Goal: Task Accomplishment & Management: Use online tool/utility

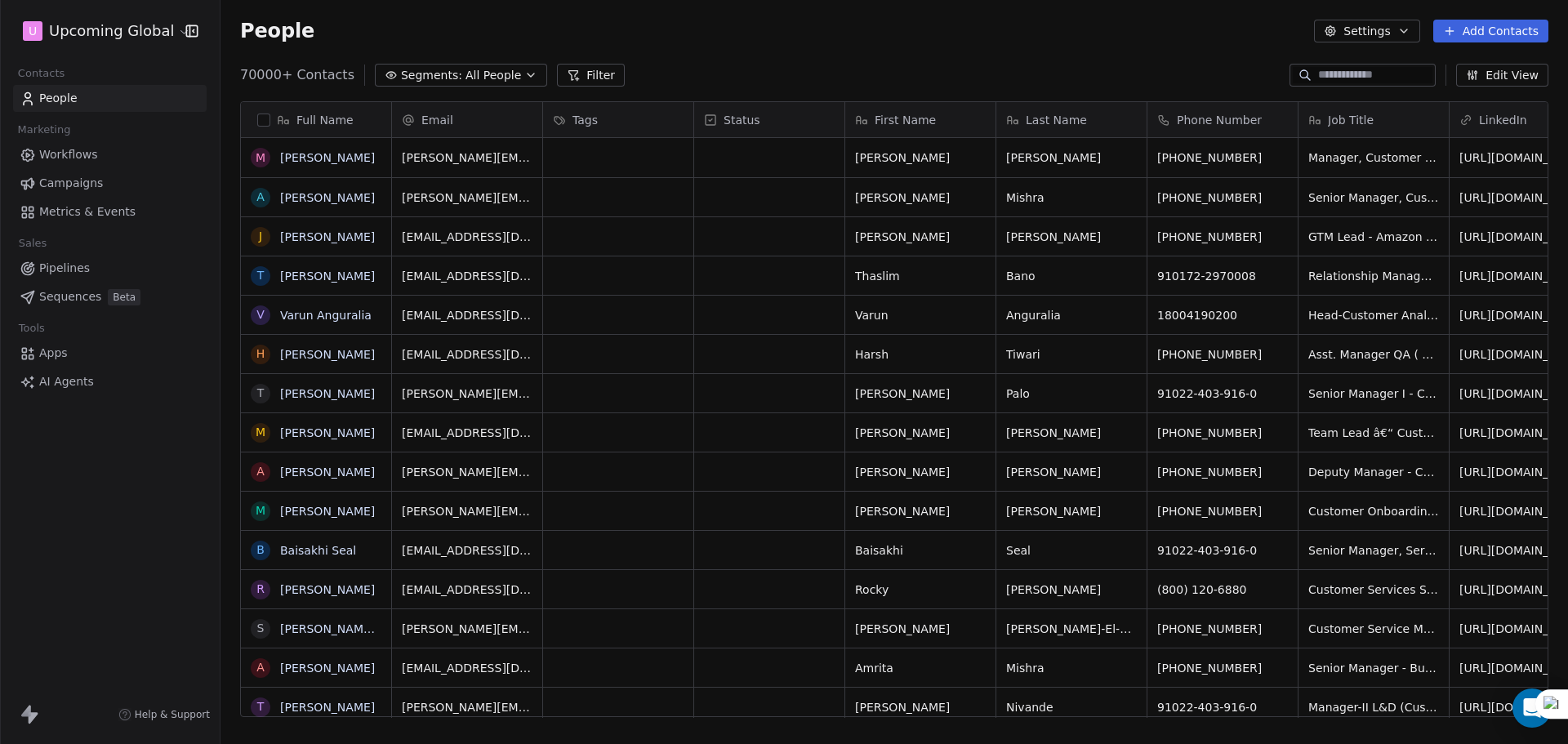
scroll to position [642, 1335]
click at [1479, 31] on button "Add Contacts" at bounding box center [1491, 31] width 115 height 23
click at [1444, 92] on span "Import from CSV" at bounding box center [1490, 92] width 95 height 17
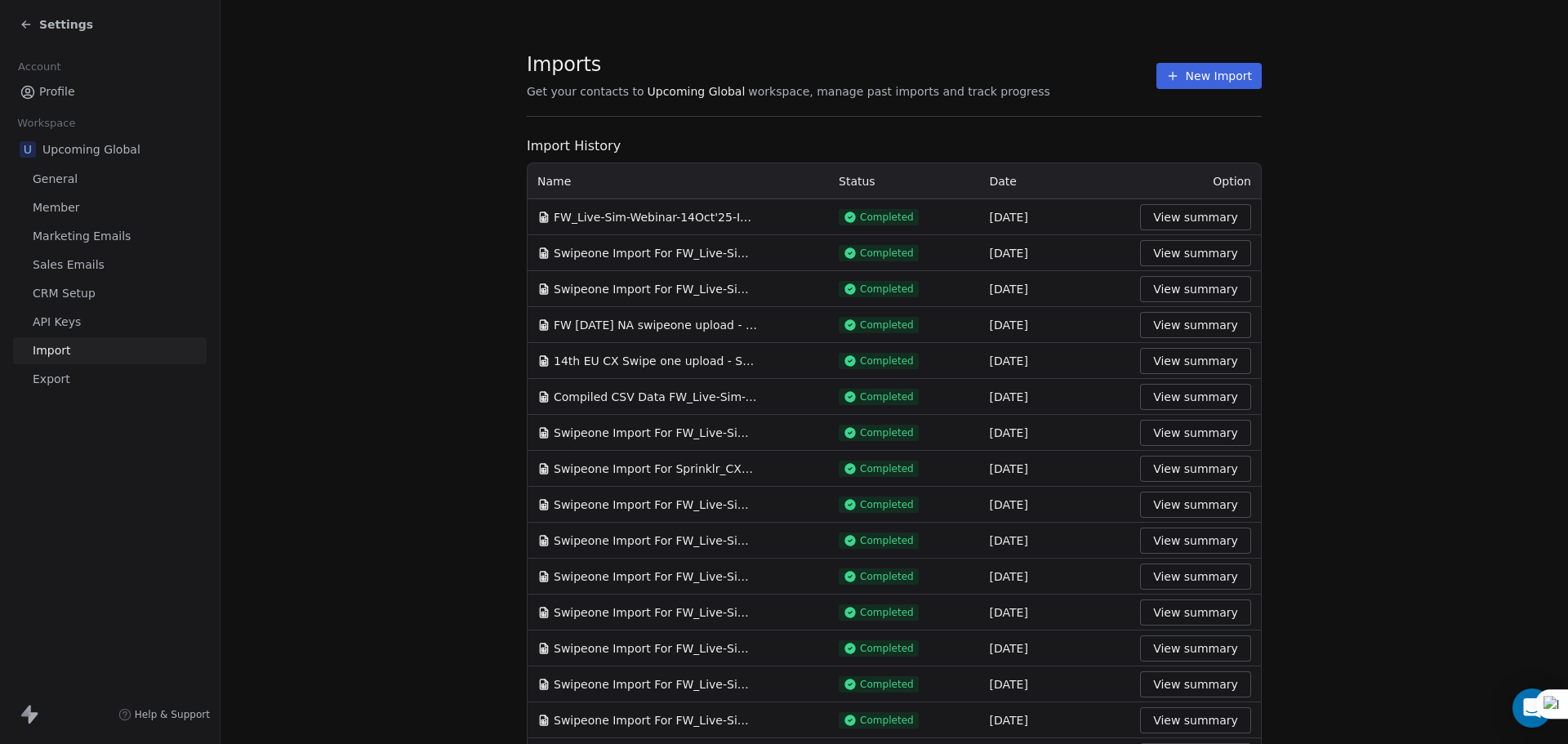
click at [1202, 93] on section "Imports Get your contacts to Upcoming Global workspace, manage past imports and…" at bounding box center [894, 85] width 735 height 65
click at [1203, 81] on button "New Import" at bounding box center [1209, 76] width 105 height 26
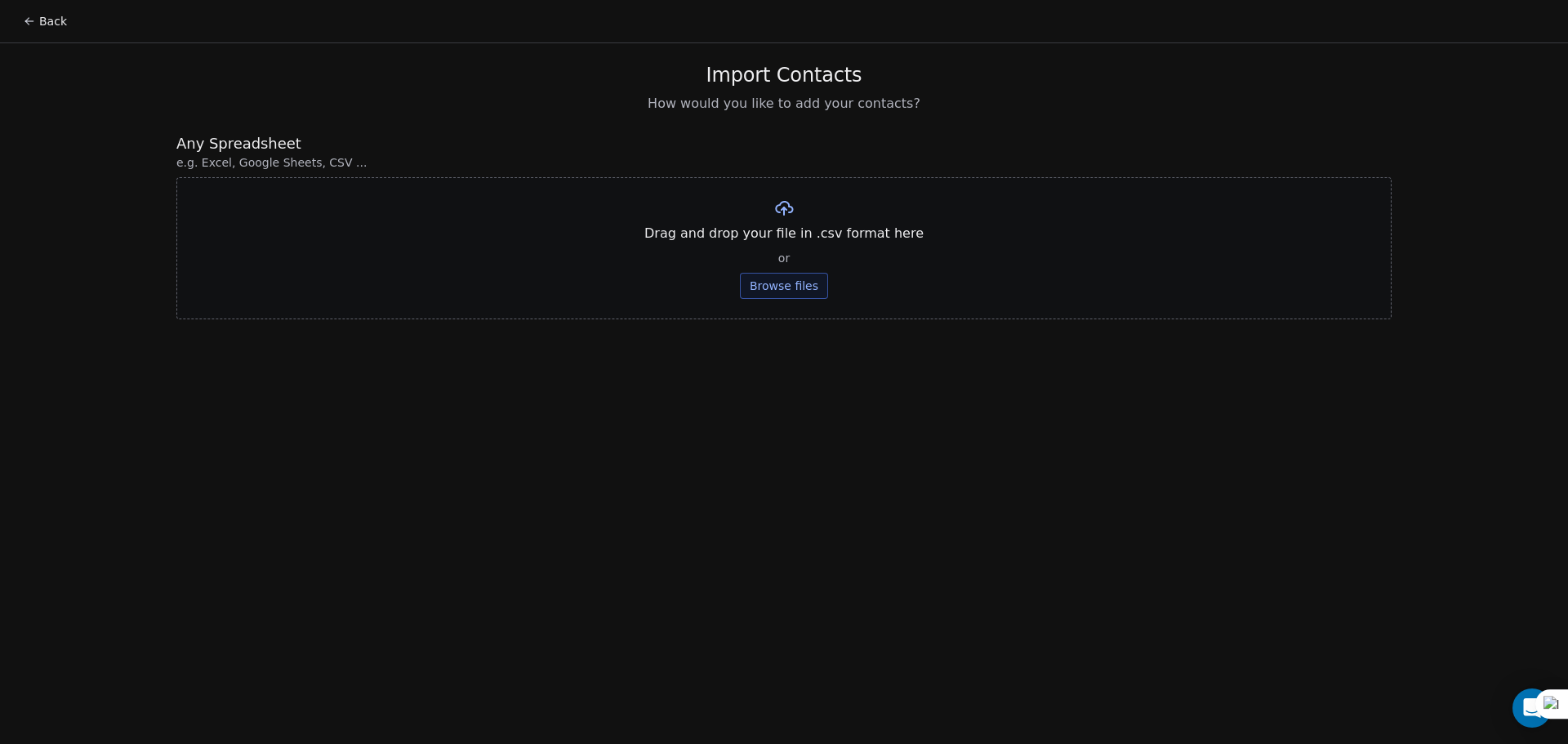
click at [809, 289] on button "Browse files" at bounding box center [784, 286] width 88 height 26
click at [815, 248] on div "Swipe one upload 14th NZ Ind - Sheet2.csv Upload" at bounding box center [784, 225] width 322 height 56
click at [813, 247] on div "Swipe one upload 14th NZ Ind - Sheet2.csv Upload" at bounding box center [784, 225] width 322 height 56
click at [807, 247] on button "Upload" at bounding box center [784, 240] width 60 height 26
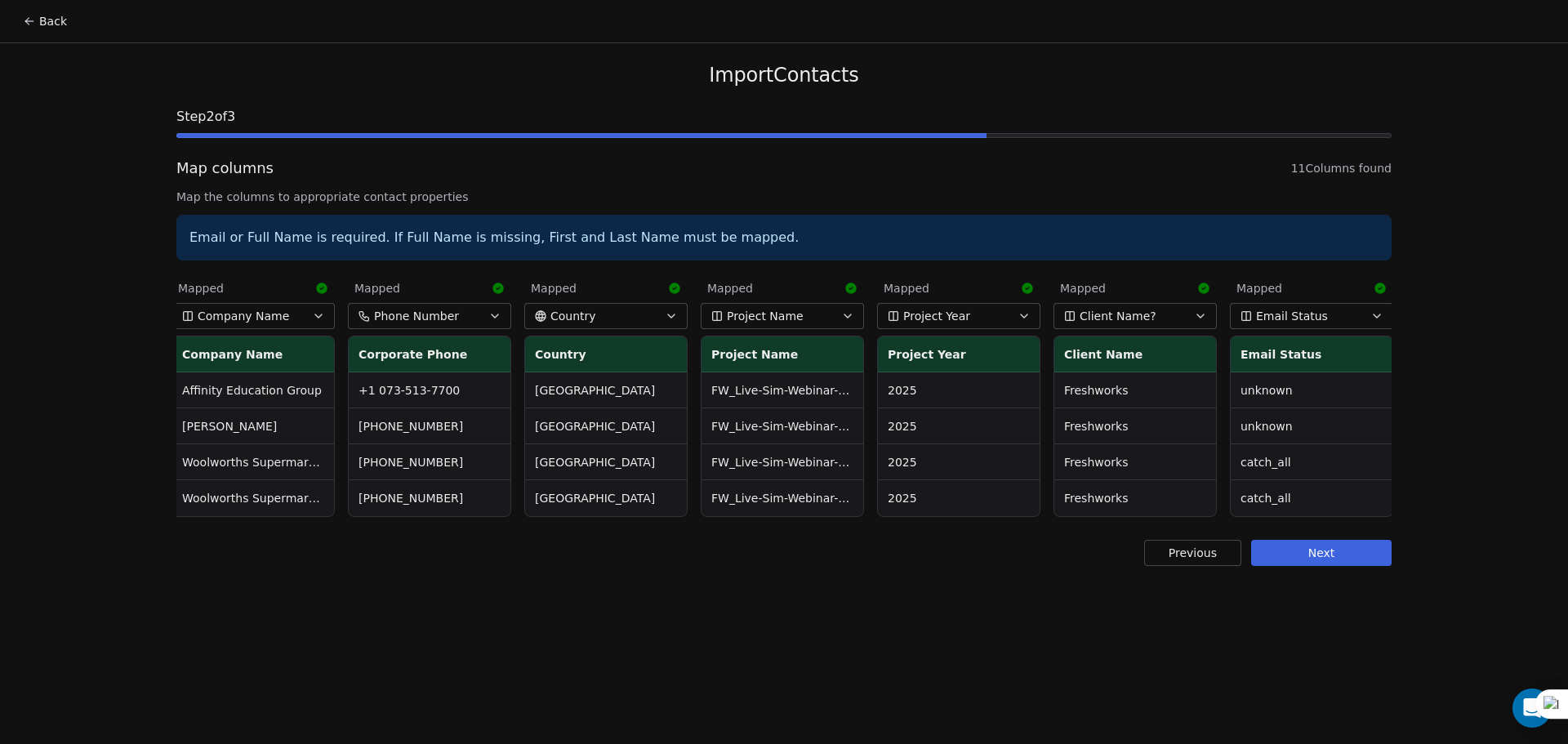
scroll to position [0, 712]
click at [1375, 565] on button "Next" at bounding box center [1322, 553] width 141 height 26
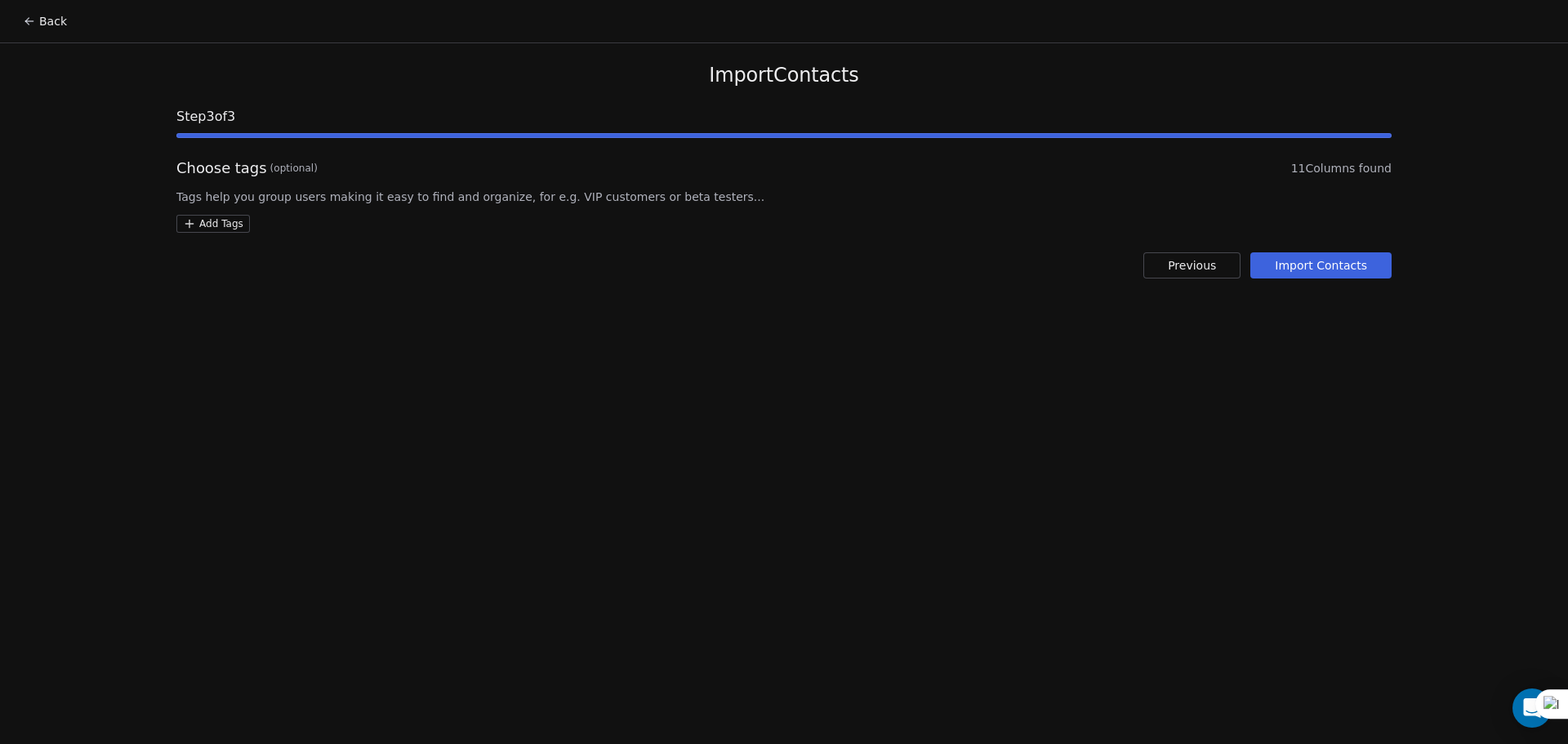
click at [1297, 256] on button "Import Contacts" at bounding box center [1321, 265] width 142 height 26
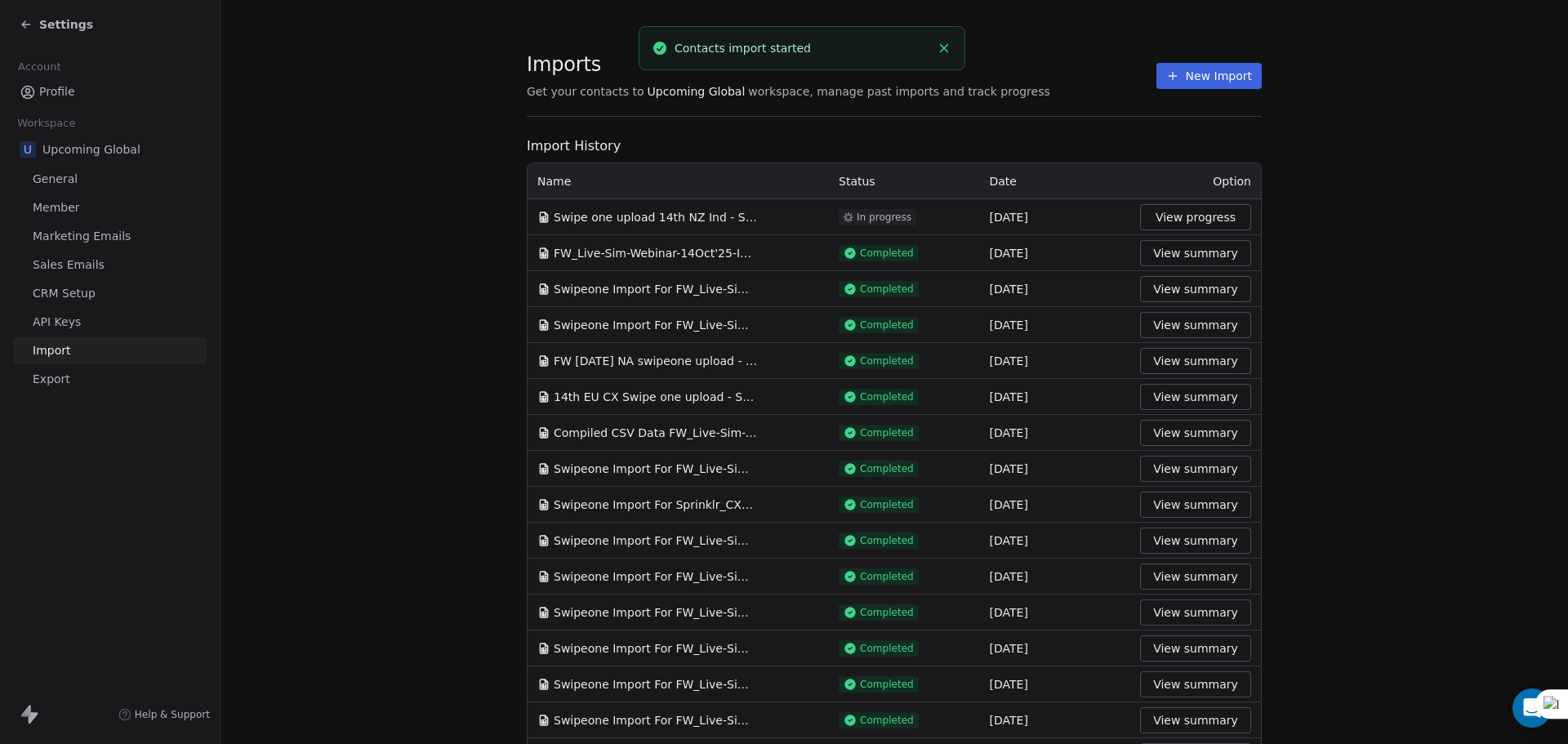
click at [1193, 219] on button "View progress" at bounding box center [1196, 216] width 111 height 26
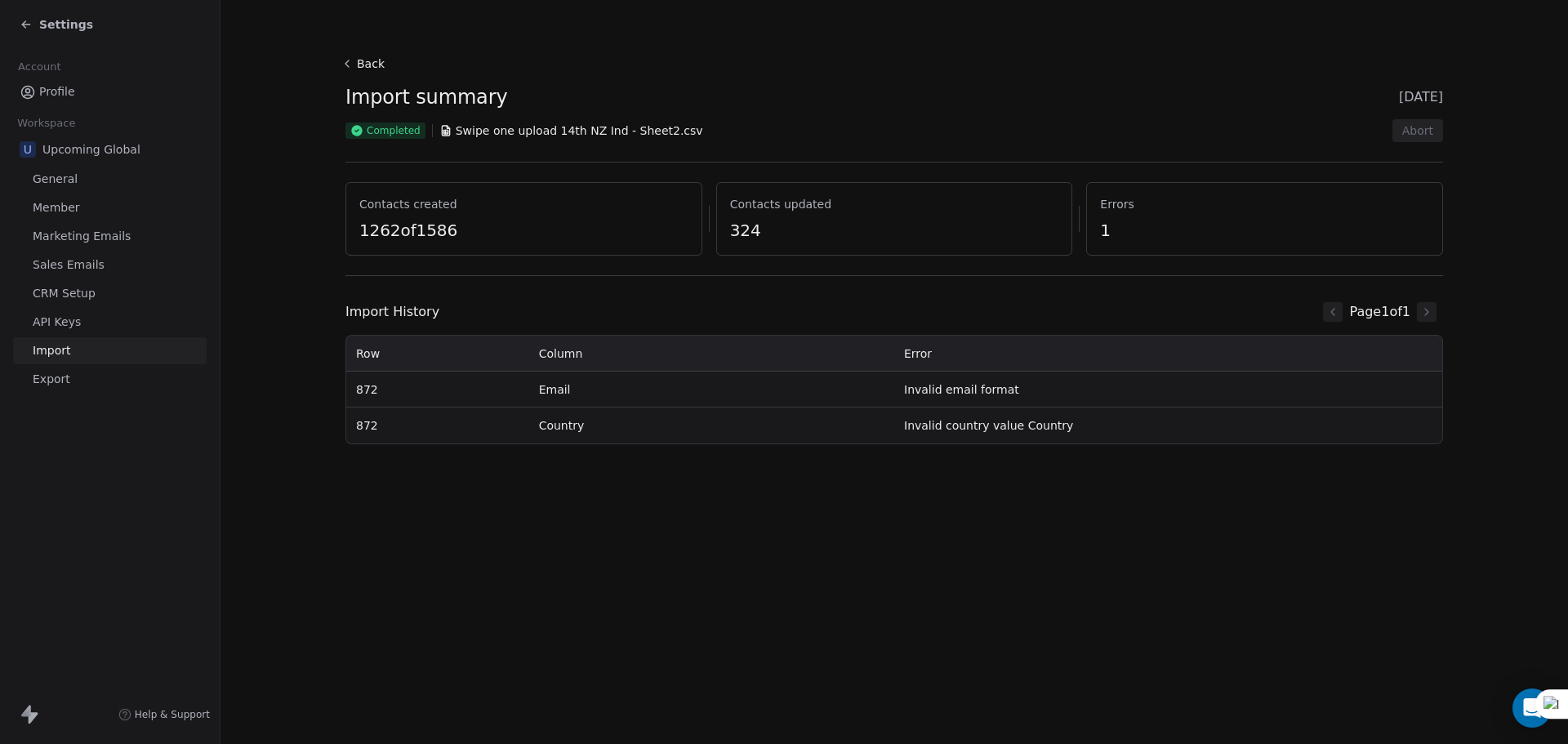
click at [369, 65] on button "Back" at bounding box center [365, 63] width 52 height 30
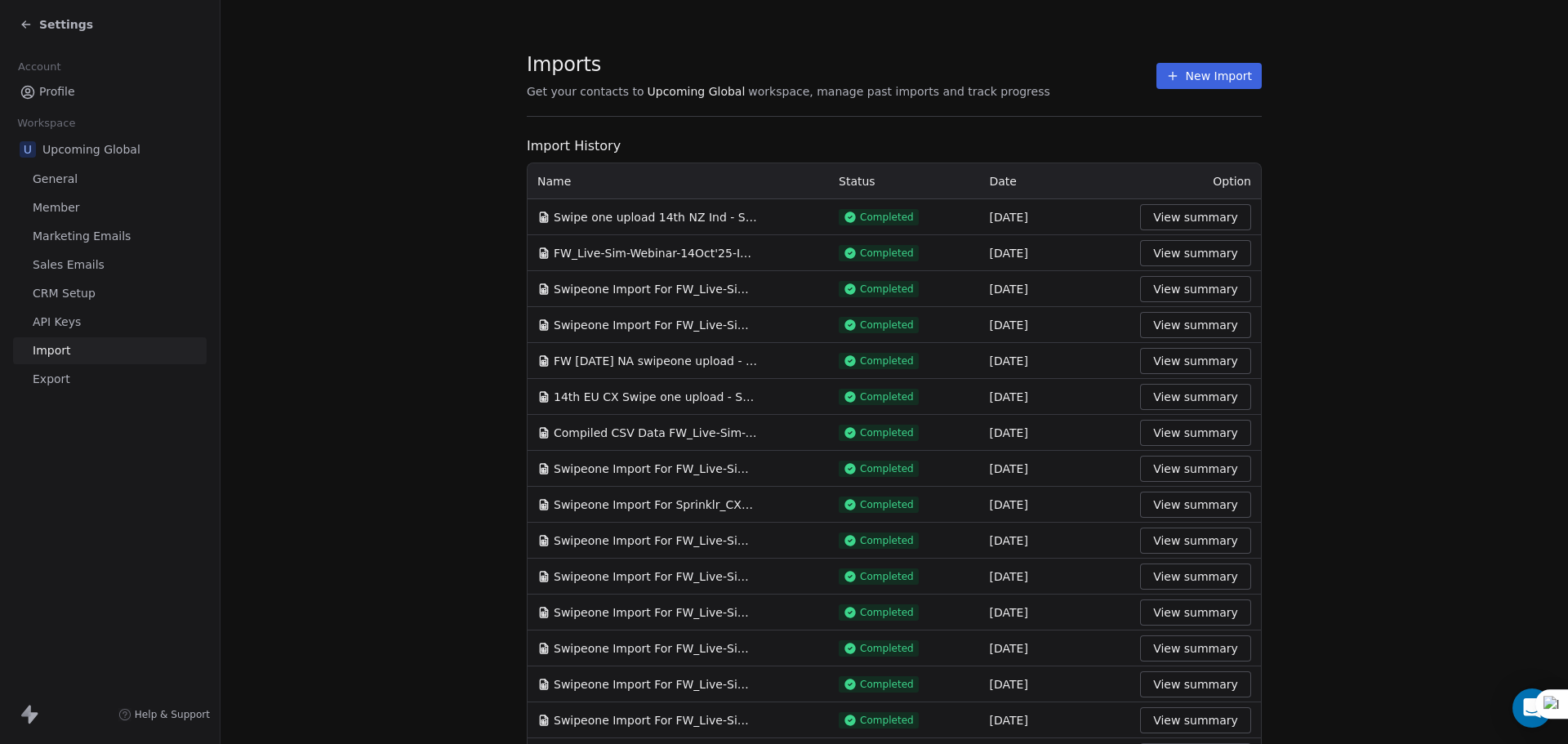
click at [67, 23] on span "Settings" at bounding box center [66, 24] width 54 height 16
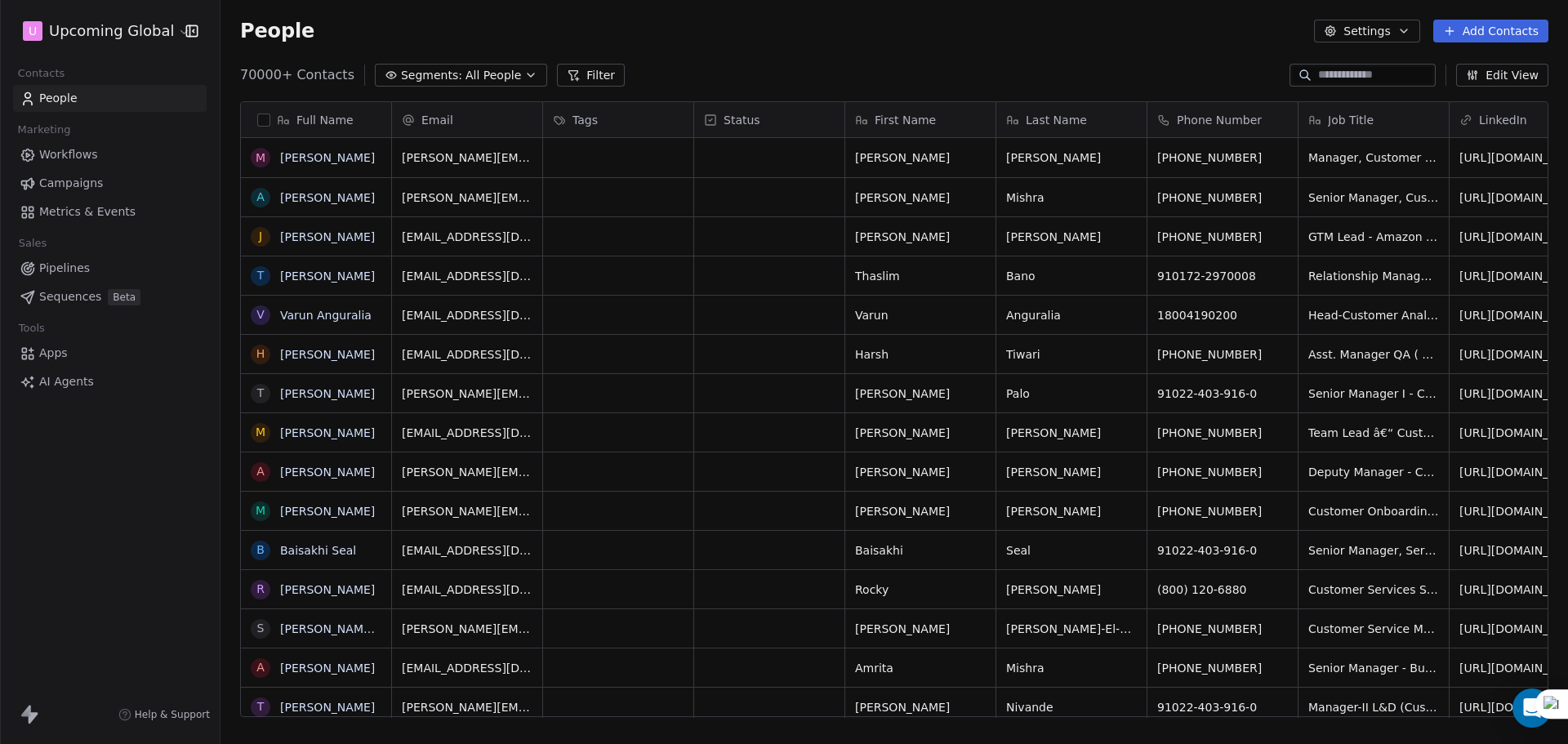
scroll to position [642, 1335]
click at [498, 77] on span "All People" at bounding box center [493, 75] width 56 height 17
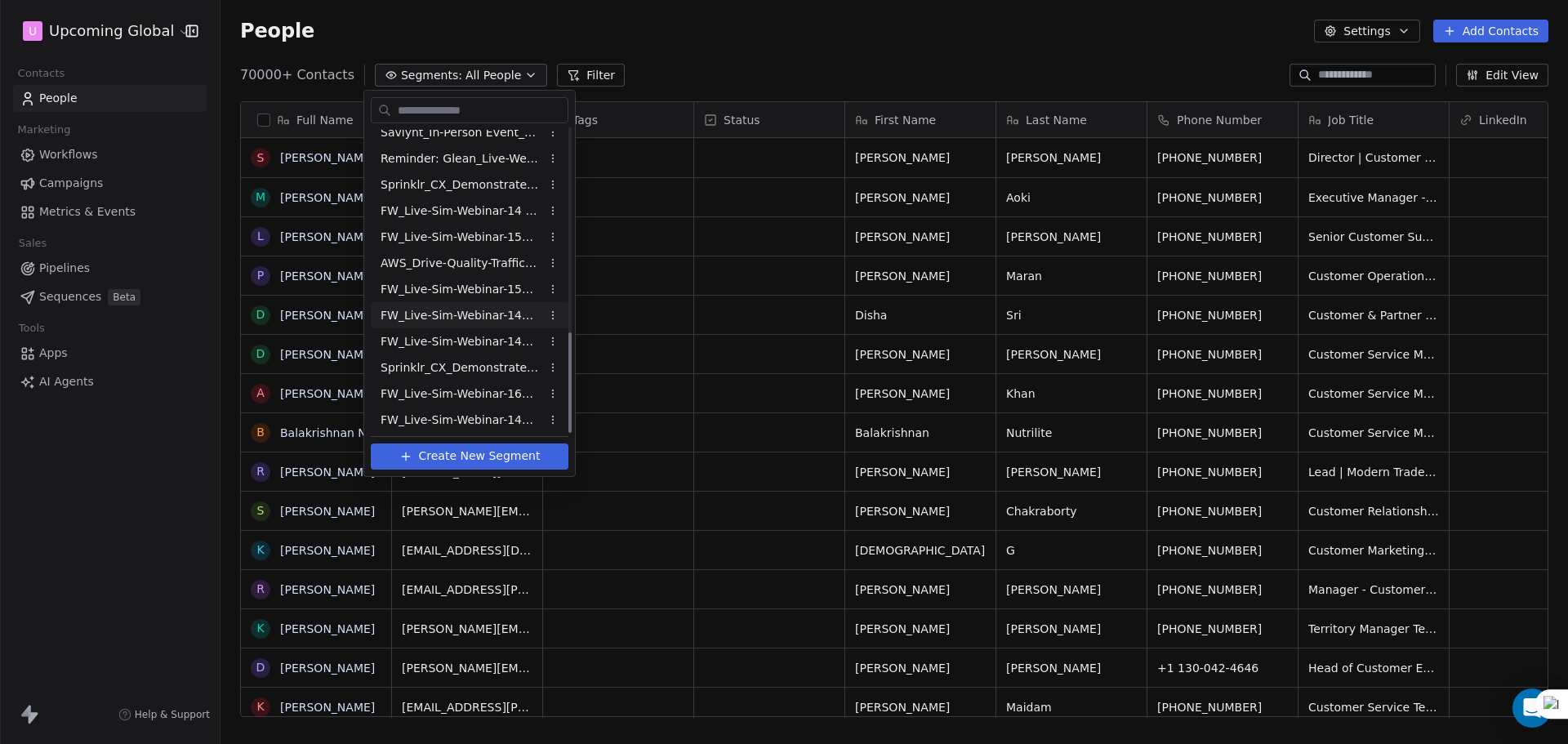
scroll to position [615, 0]
click at [732, 65] on html "U Upcoming Global Contacts People Marketing Workflows Campaigns Metrics & Event…" at bounding box center [784, 372] width 1568 height 744
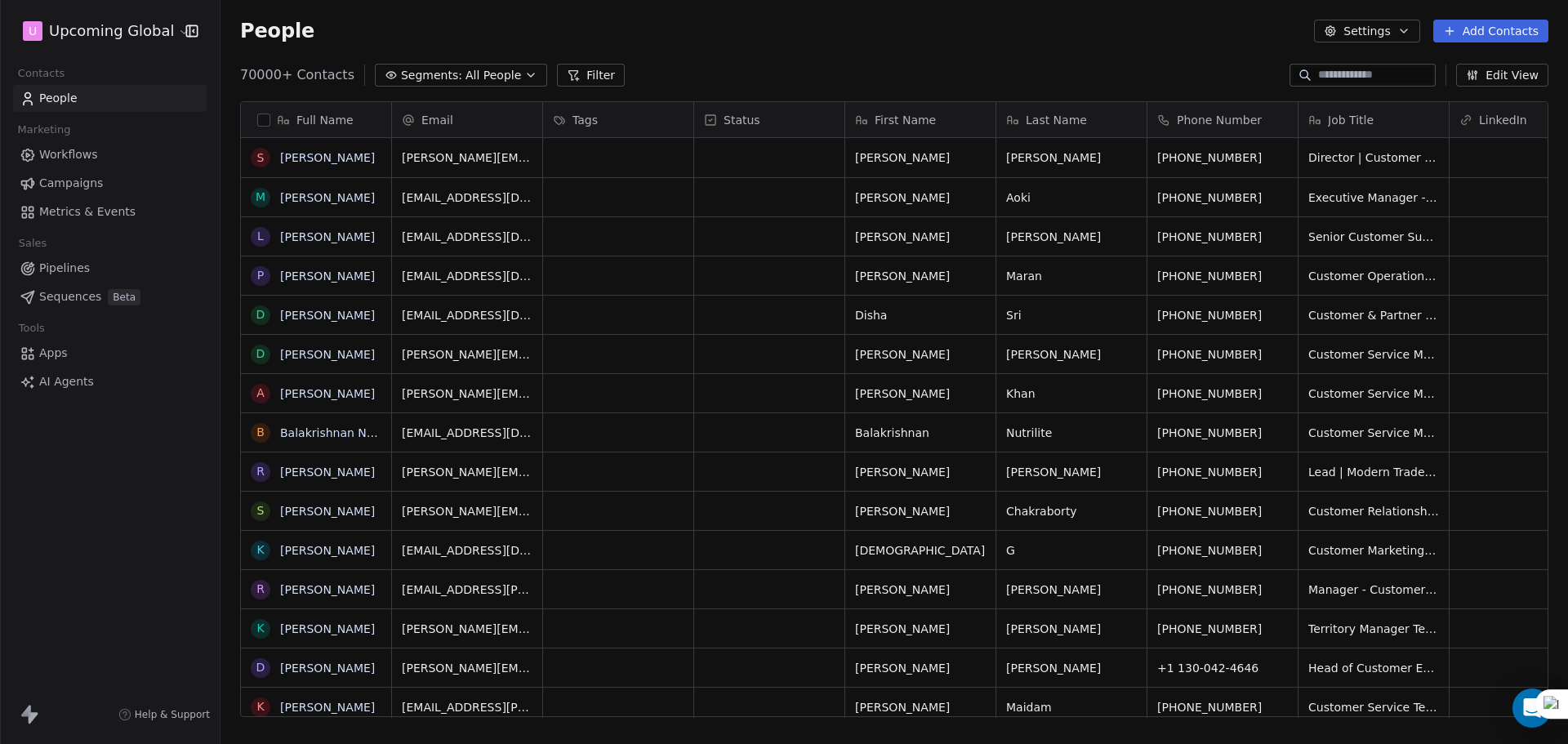
click at [488, 82] on span "All People" at bounding box center [493, 75] width 56 height 17
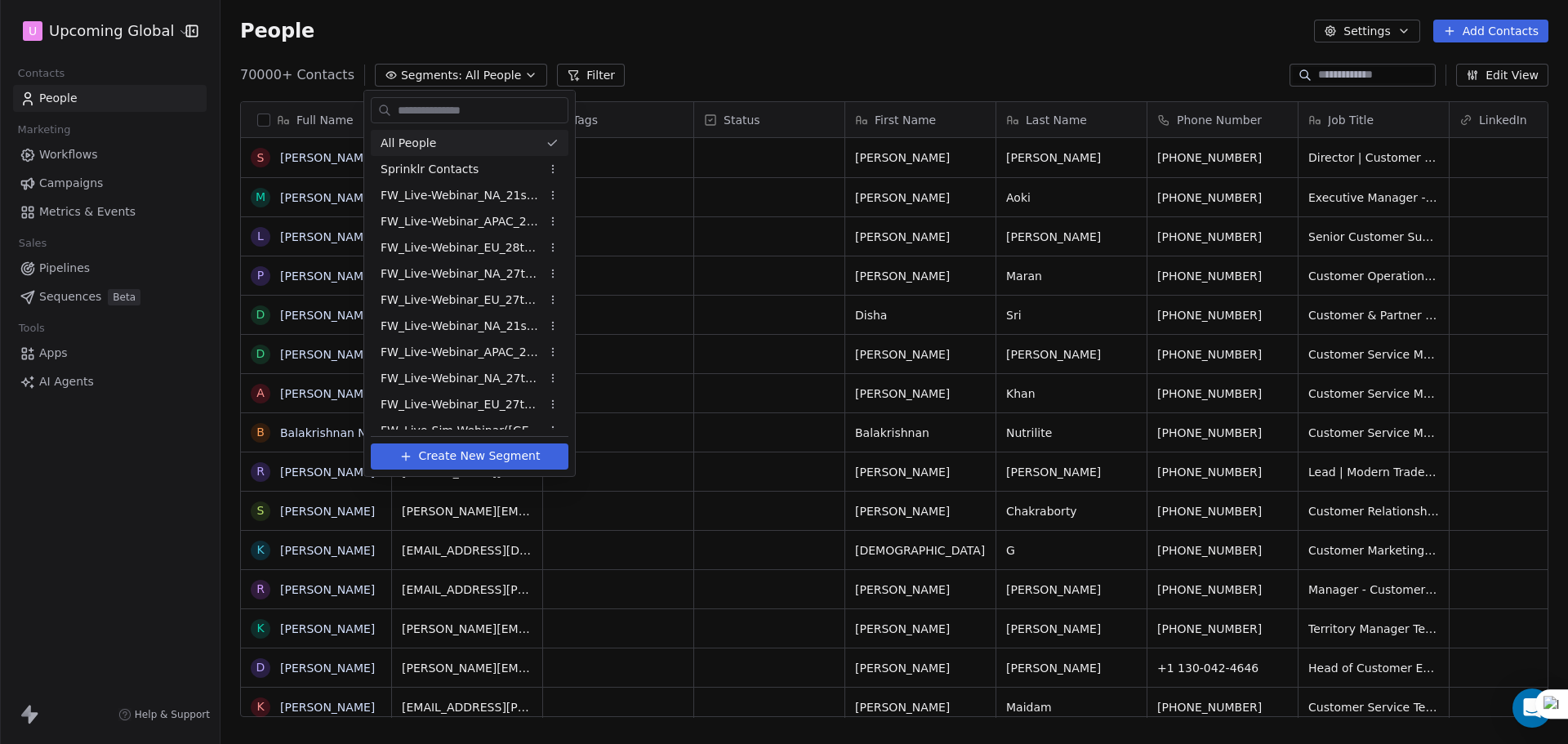
click at [726, 81] on html "U Upcoming Global Contacts People Marketing Workflows Campaigns Metrics & Event…" at bounding box center [784, 372] width 1568 height 744
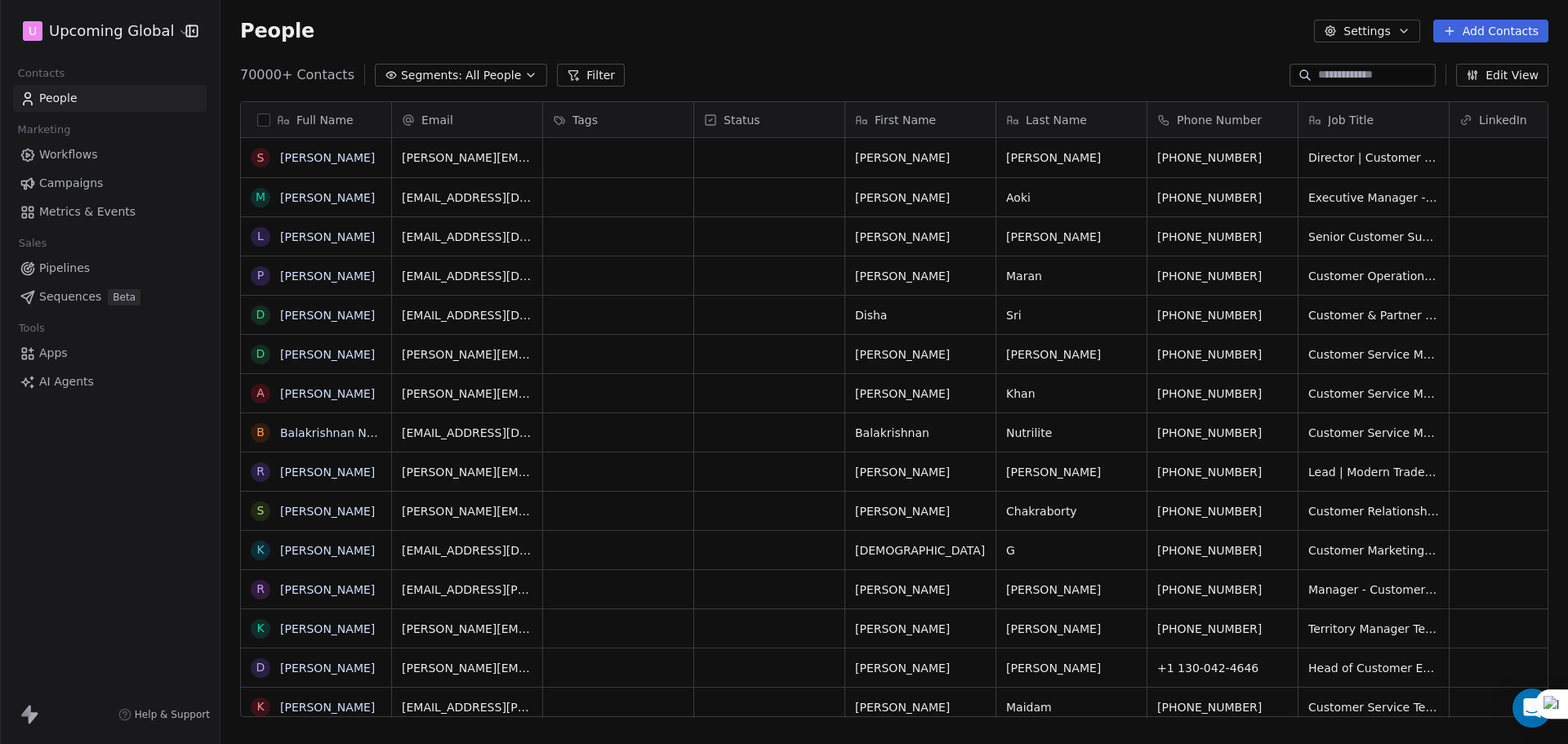
click at [465, 78] on span "All People" at bounding box center [493, 75] width 56 height 17
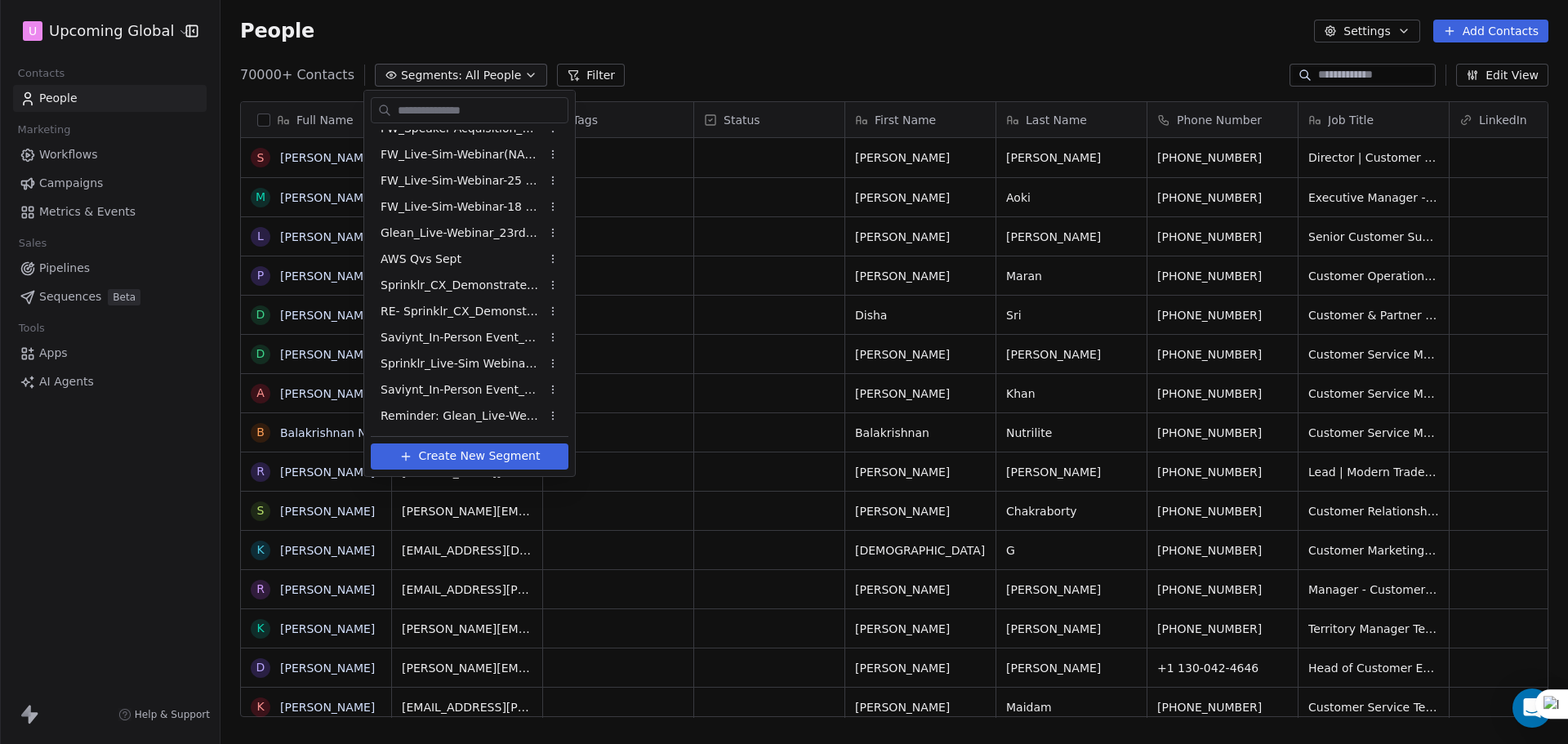
scroll to position [409, 0]
drag, startPoint x: 665, startPoint y: 36, endPoint x: 603, endPoint y: 52, distance: 64.0
click at [665, 43] on html "U Upcoming Global Contacts People Marketing Workflows Campaigns Metrics & Event…" at bounding box center [784, 372] width 1568 height 744
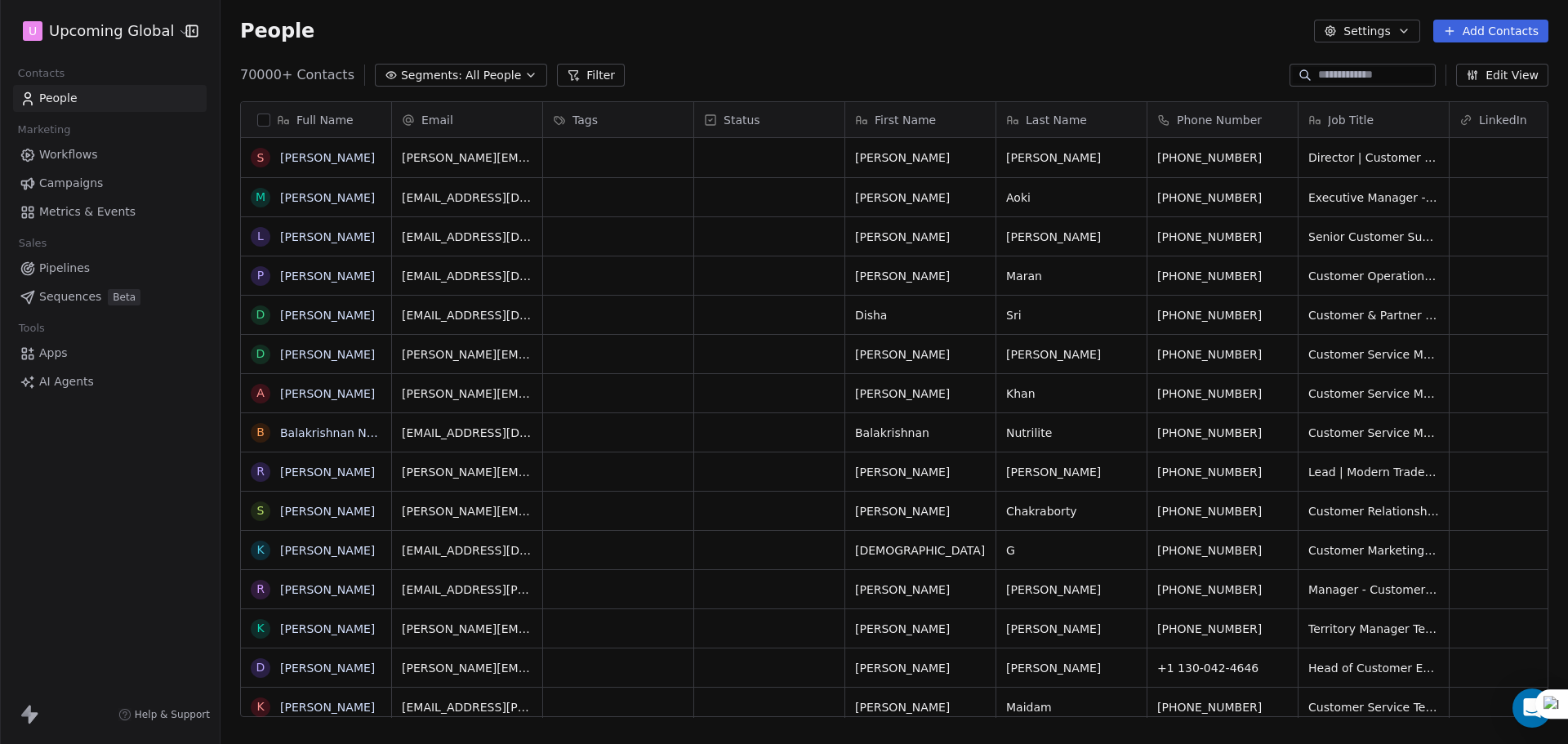
click at [487, 79] on span "All People" at bounding box center [493, 75] width 56 height 17
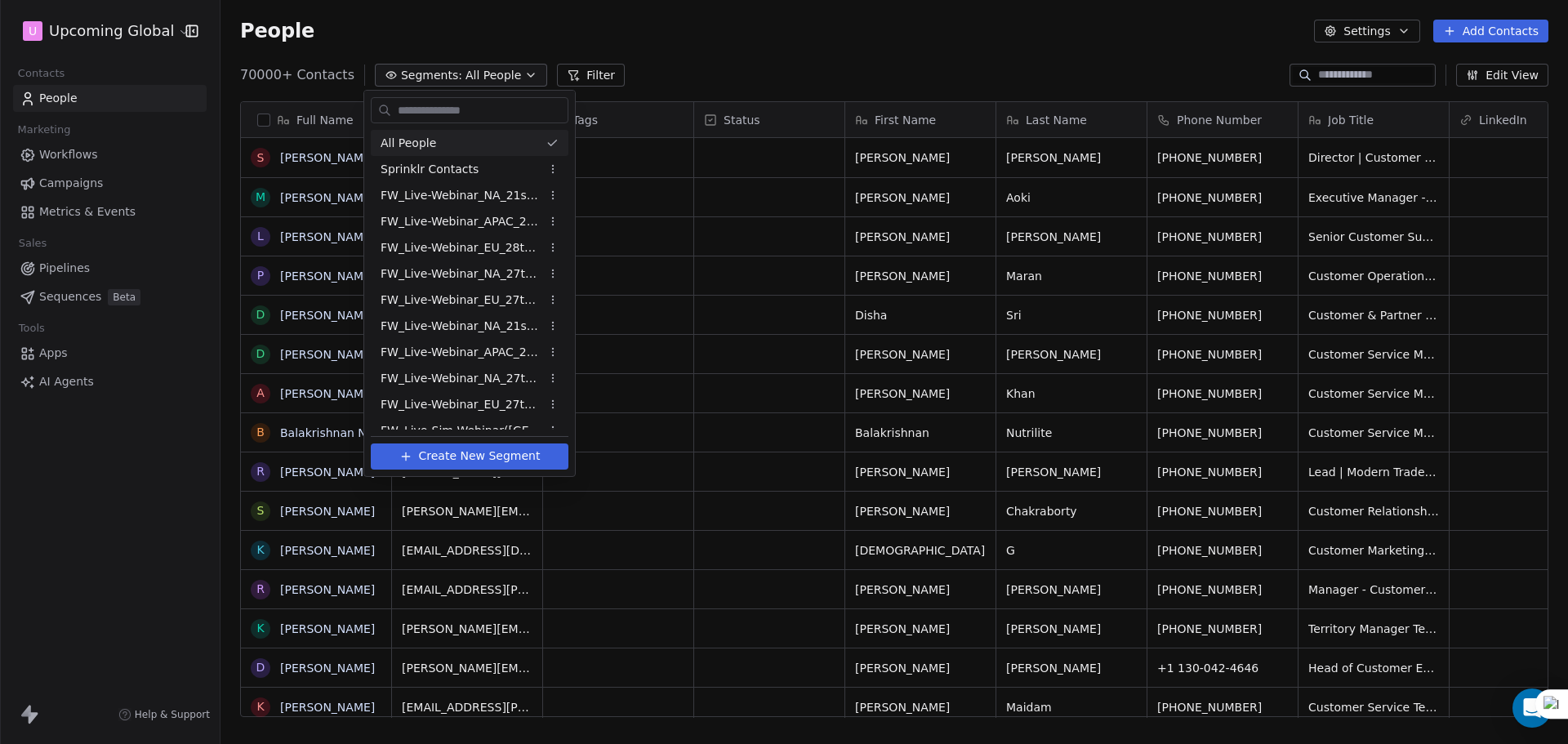
click at [669, 44] on html "U Upcoming Global Contacts People Marketing Workflows Campaigns Metrics & Event…" at bounding box center [784, 372] width 1568 height 744
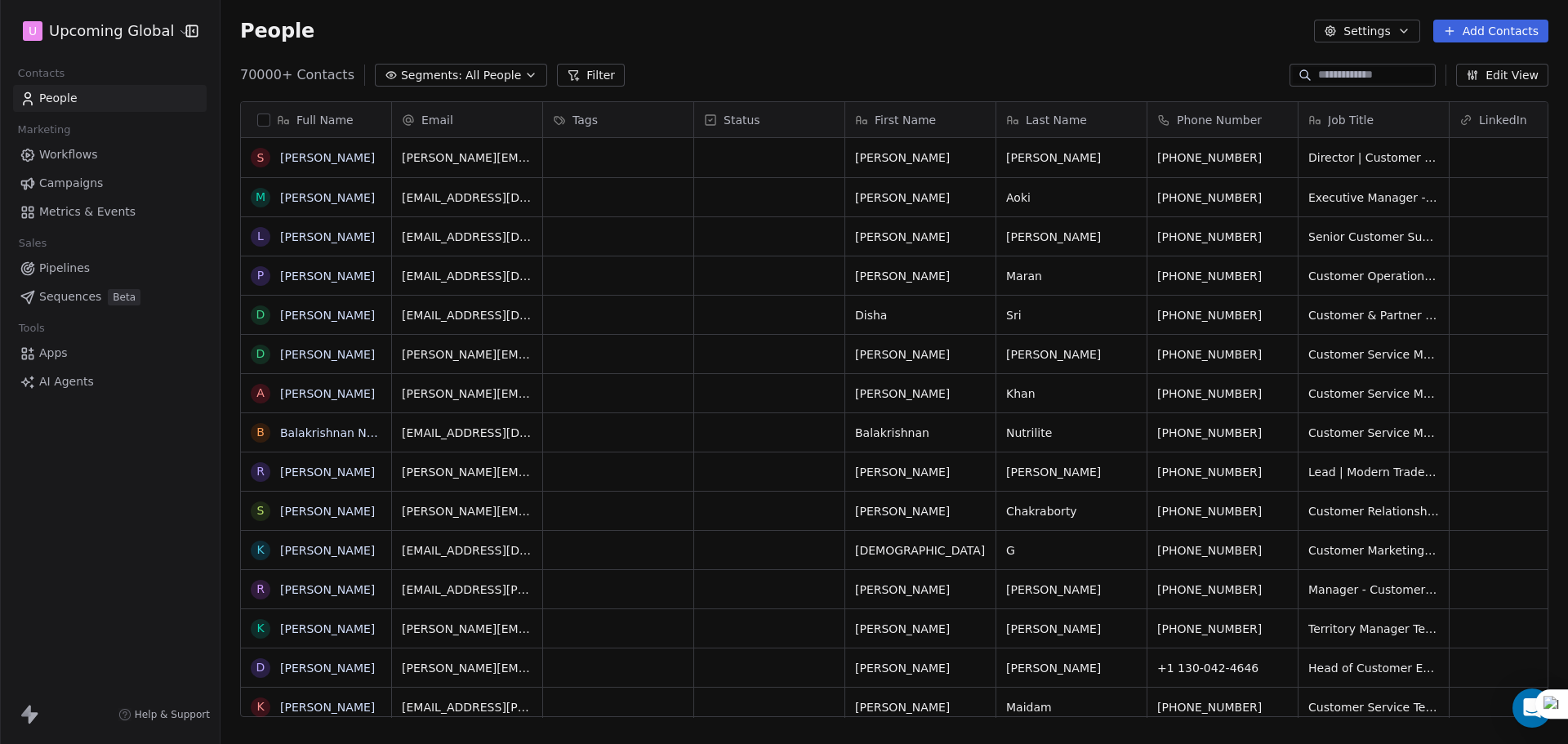
click at [577, 70] on button "Filter" at bounding box center [591, 75] width 68 height 23
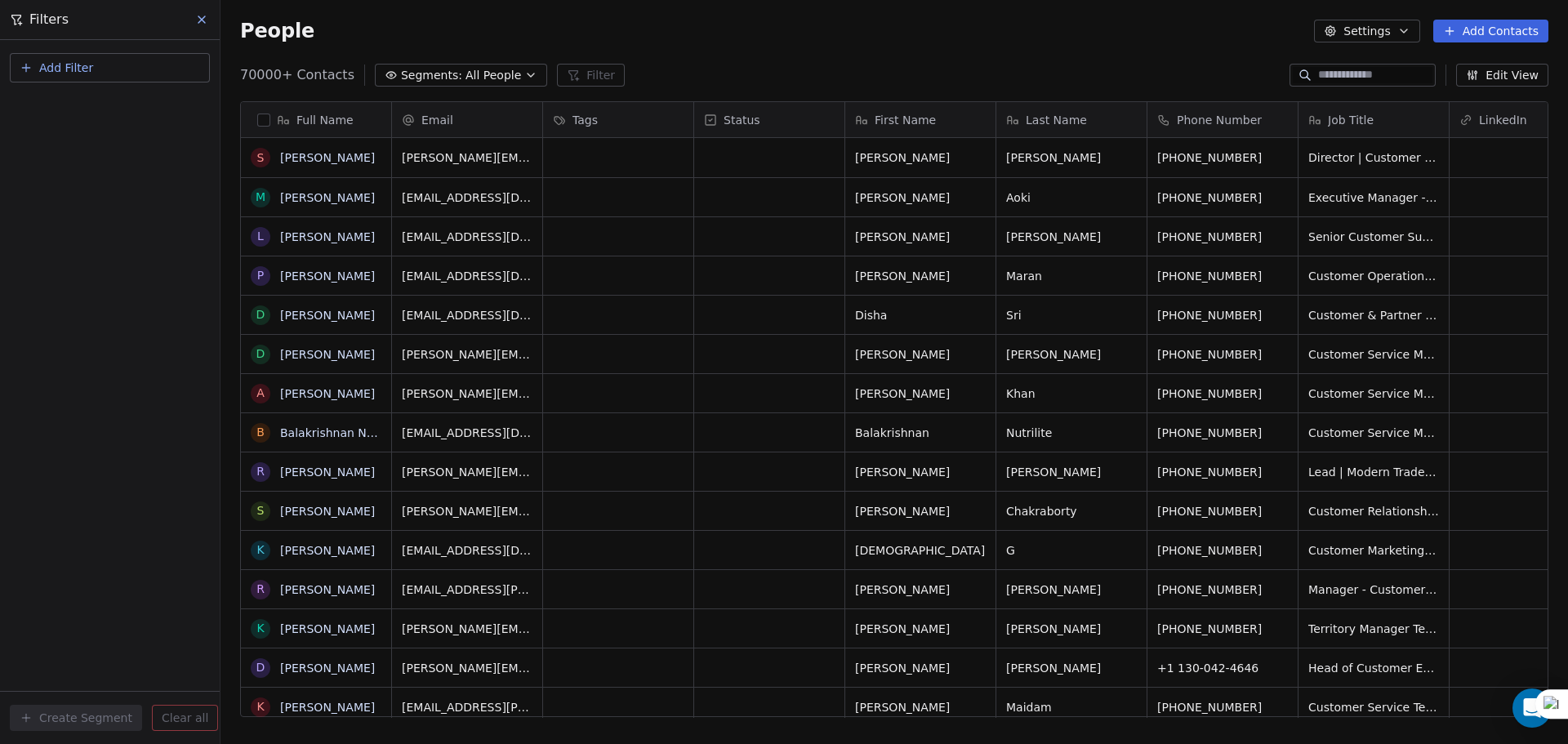
click at [80, 69] on span "Add Filter" at bounding box center [66, 68] width 54 height 17
click at [100, 105] on span "Contact properties" at bounding box center [80, 106] width 106 height 17
type input "***"
click at [96, 145] on button "Is" at bounding box center [110, 133] width 186 height 26
click at [487, 32] on div "People Settings Add Contacts" at bounding box center [894, 31] width 1308 height 23
